Goal: Navigation & Orientation: Find specific page/section

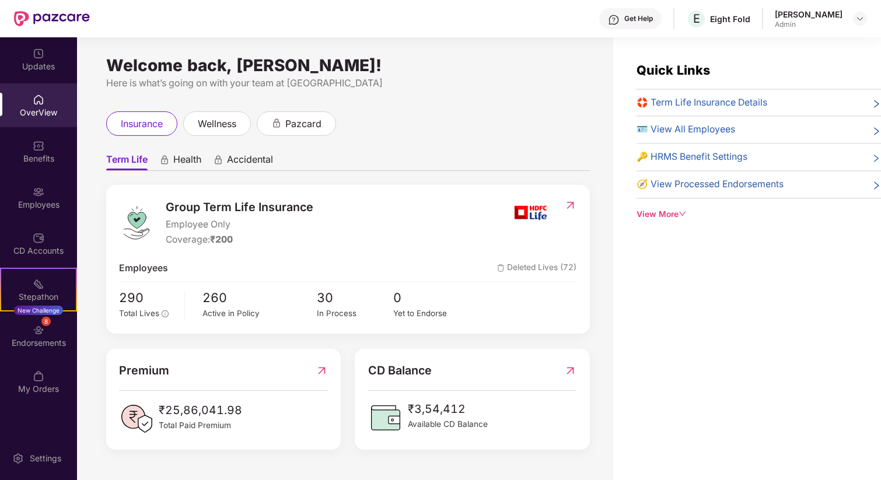
click at [271, 45] on div "Welcome back, [PERSON_NAME]! Here is what’s going on with your team at Pazcare …" at bounding box center [345, 265] width 536 height 457
click at [41, 192] on img at bounding box center [39, 192] width 12 height 12
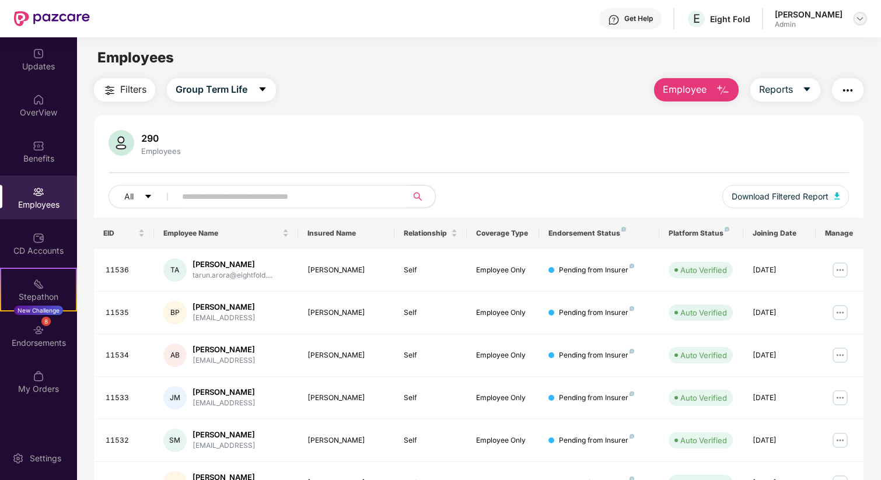
click at [857, 16] on img at bounding box center [859, 18] width 9 height 9
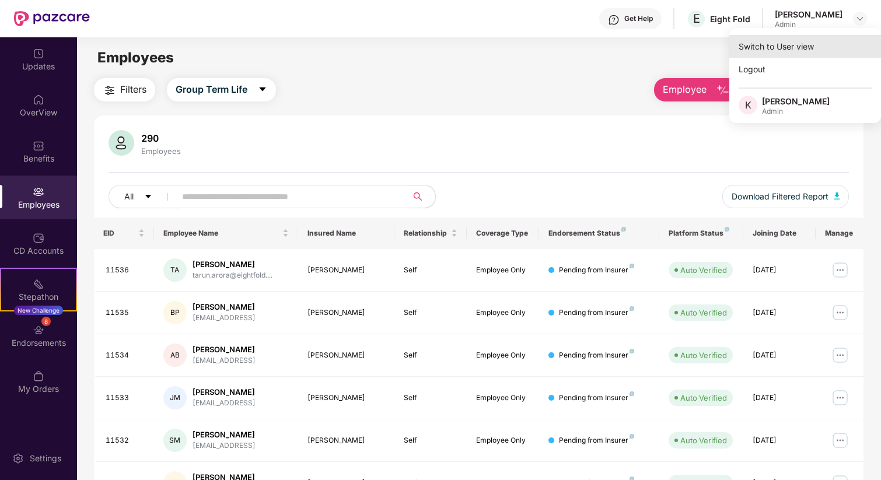
click at [784, 47] on div "Switch to User view" at bounding box center [805, 46] width 152 height 23
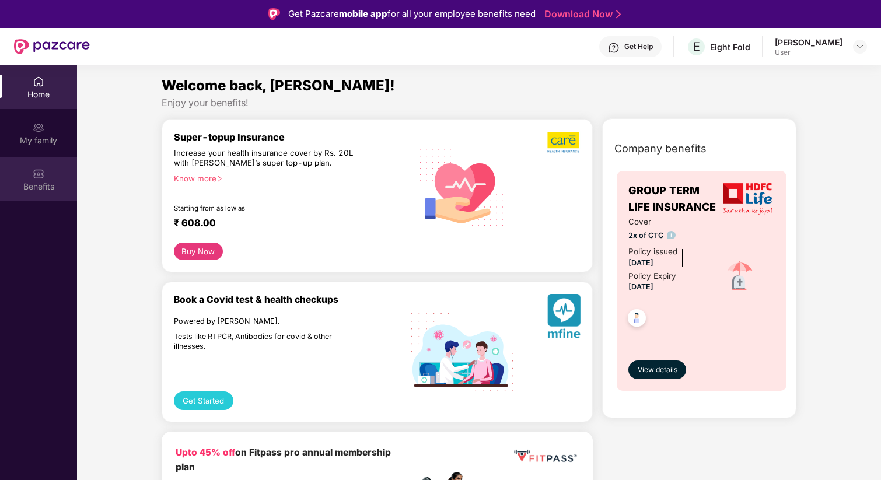
click at [47, 178] on div "Benefits" at bounding box center [38, 179] width 77 height 44
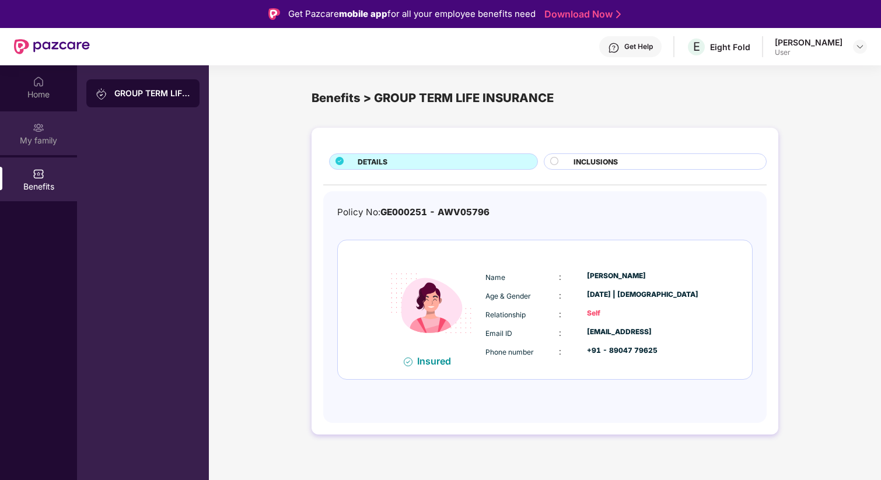
click at [49, 141] on div "My family" at bounding box center [38, 141] width 77 height 12
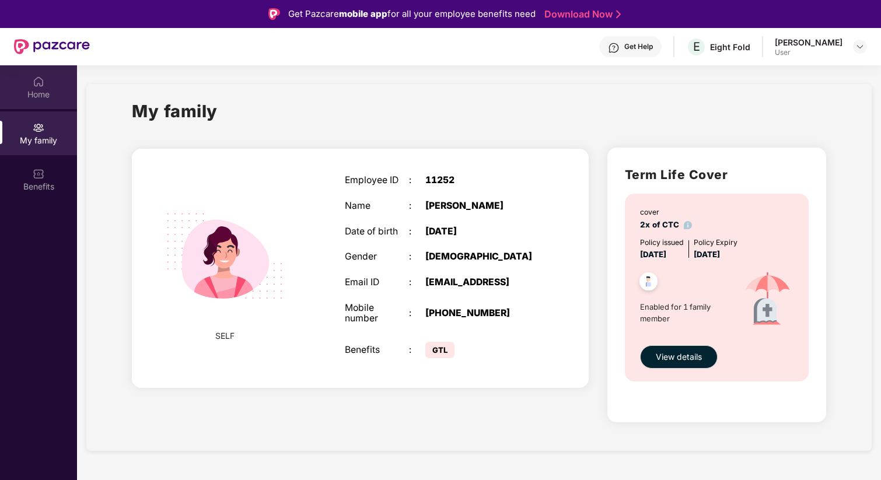
click at [45, 103] on div "Home" at bounding box center [38, 87] width 77 height 44
